Goal: Find specific page/section

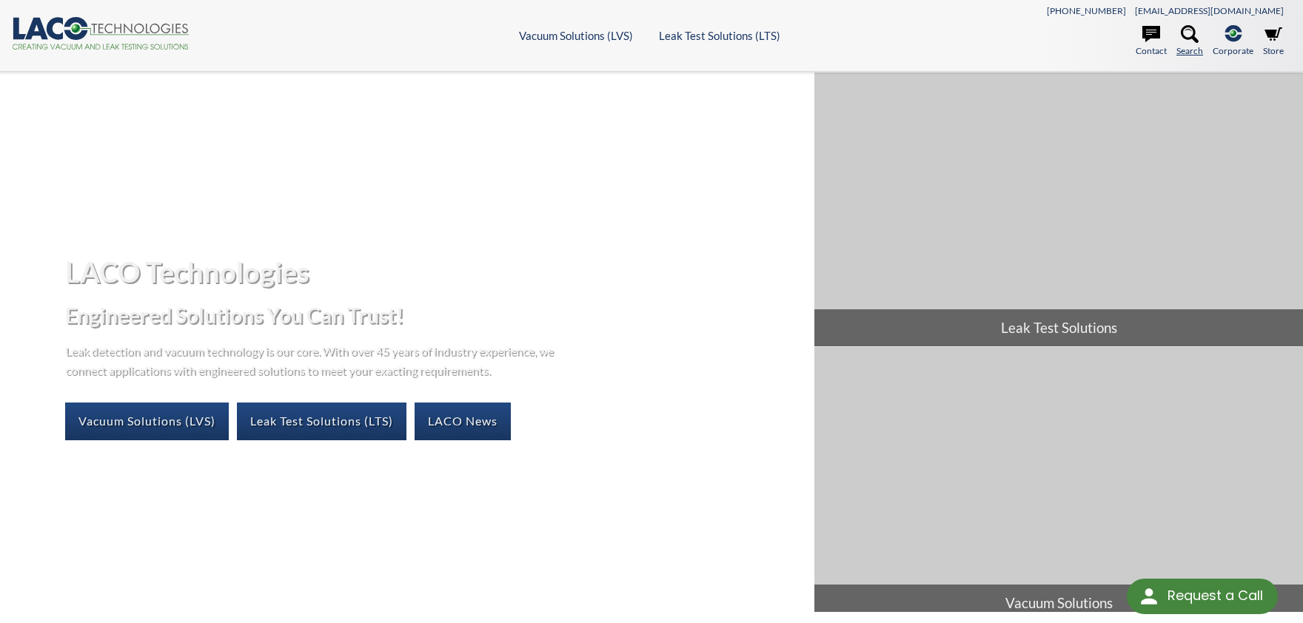
click at [1203, 39] on link "Search" at bounding box center [1190, 41] width 27 height 33
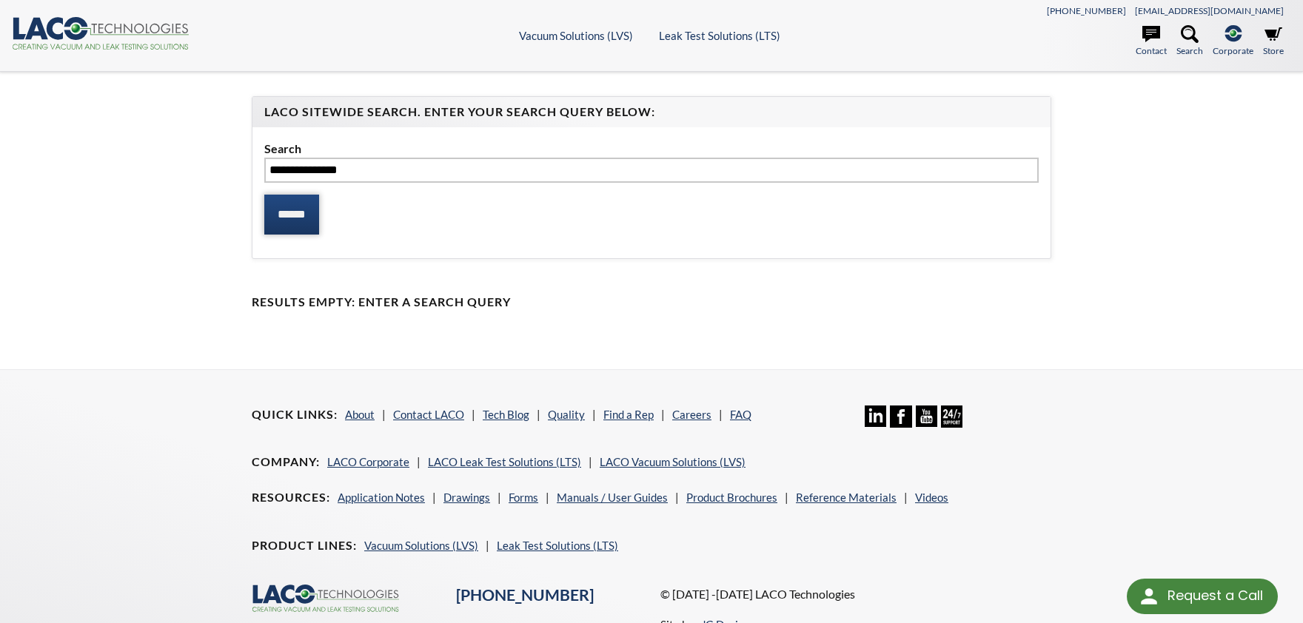
type input "**********"
click at [295, 195] on input "******" at bounding box center [291, 215] width 55 height 40
